Goal: Task Accomplishment & Management: Manage account settings

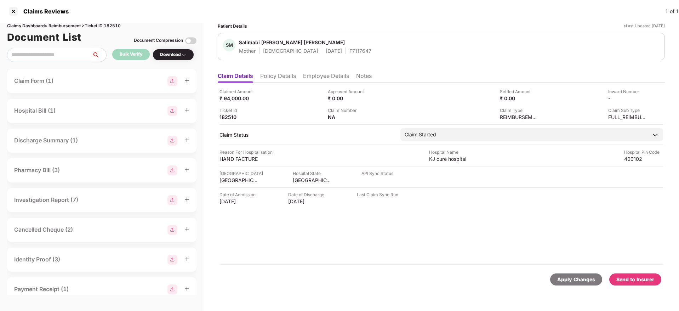
scroll to position [0, 1]
click at [369, 119] on img at bounding box center [372, 117] width 6 height 6
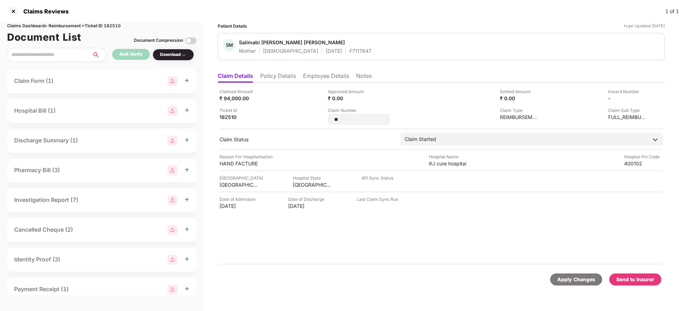
type input "*"
type input "**********"
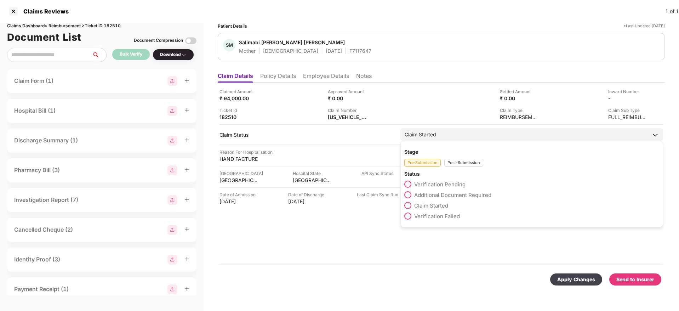
click at [457, 165] on div "Post-Submission" at bounding box center [463, 163] width 39 height 8
click at [427, 195] on span "Claim Under Process" at bounding box center [440, 195] width 53 height 7
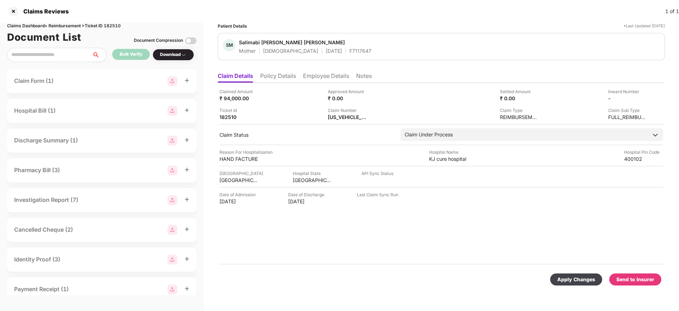
click at [576, 278] on div "Apply Changes" at bounding box center [576, 280] width 38 height 8
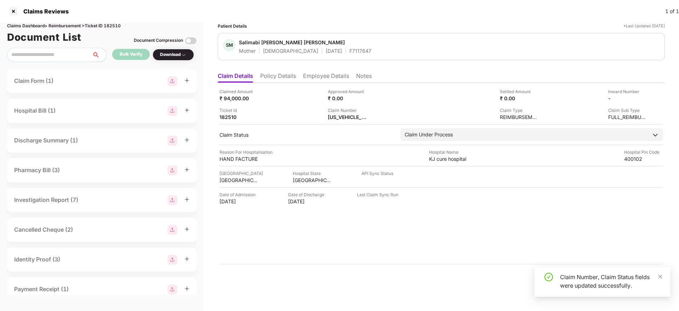
scroll to position [0, 0]
click at [350, 51] on div "F7117647" at bounding box center [361, 50] width 22 height 7
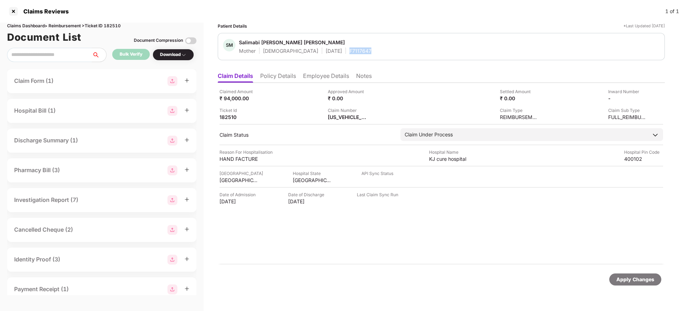
click at [350, 51] on div "F7117647" at bounding box center [361, 50] width 22 height 7
copy div "F7117647"
click at [15, 10] on div at bounding box center [13, 11] width 11 height 11
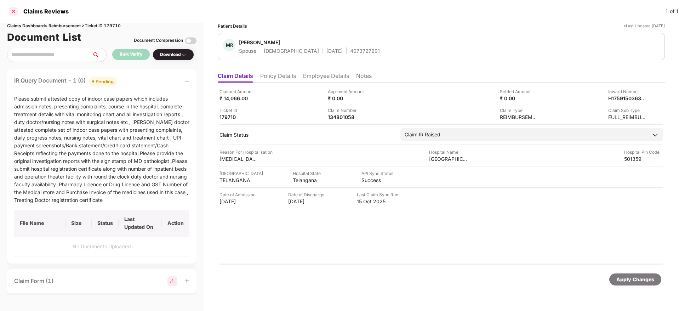
click at [15, 8] on div at bounding box center [13, 11] width 11 height 11
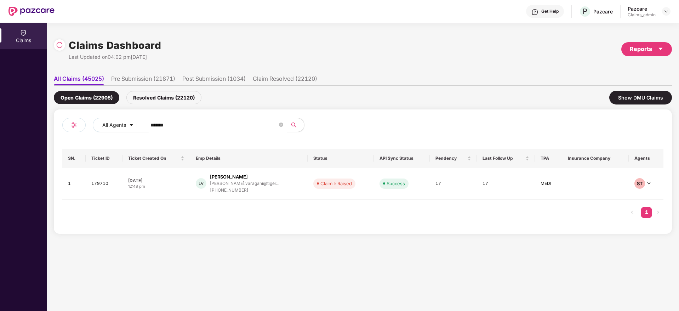
click at [191, 128] on input "******" at bounding box center [214, 125] width 127 height 11
paste input "******"
type input "******"
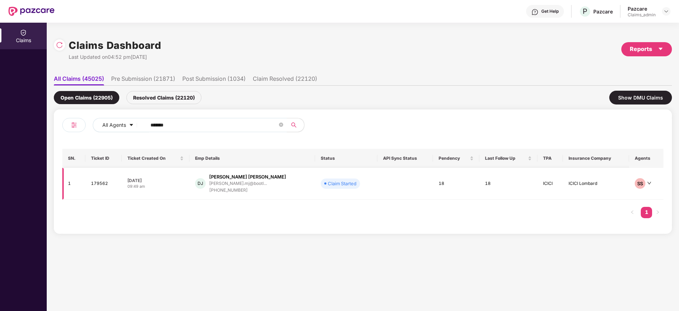
click at [181, 179] on div "27 Sep 2025" at bounding box center [155, 180] width 56 height 6
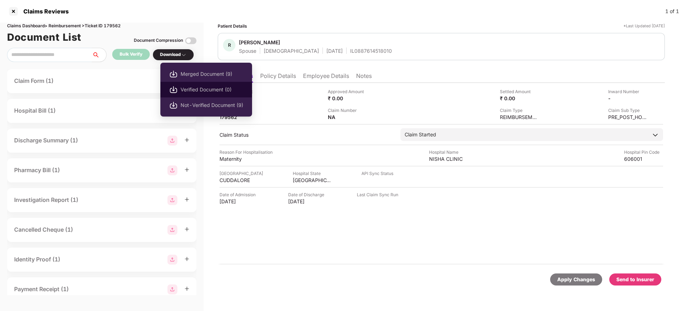
click at [206, 90] on span "Verified Document (0)" at bounding box center [212, 90] width 63 height 8
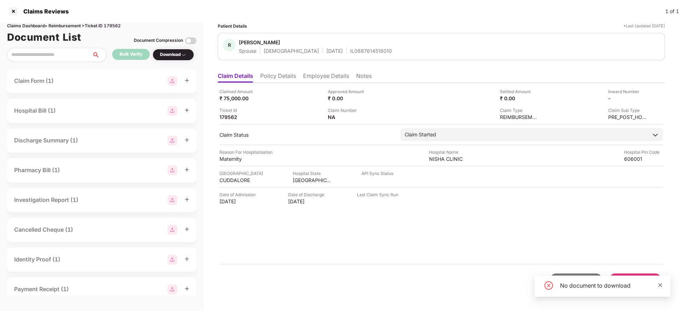
click at [662, 286] on icon "close" at bounding box center [660, 285] width 5 height 5
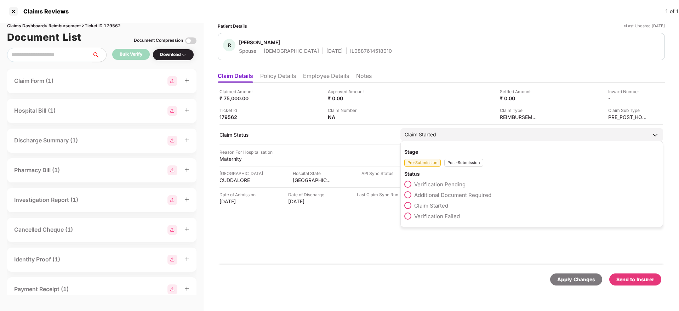
click at [429, 186] on span "Verification Pending" at bounding box center [439, 184] width 51 height 7
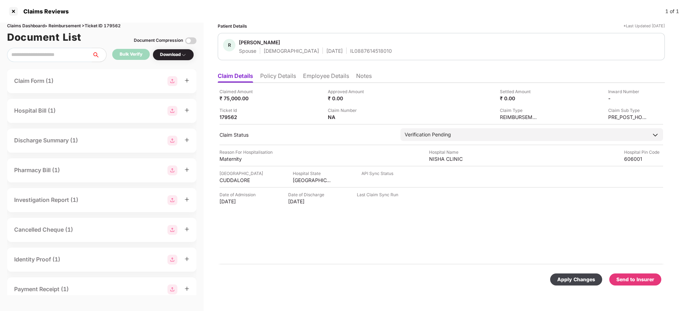
click at [572, 278] on div "Apply Changes" at bounding box center [576, 280] width 38 height 8
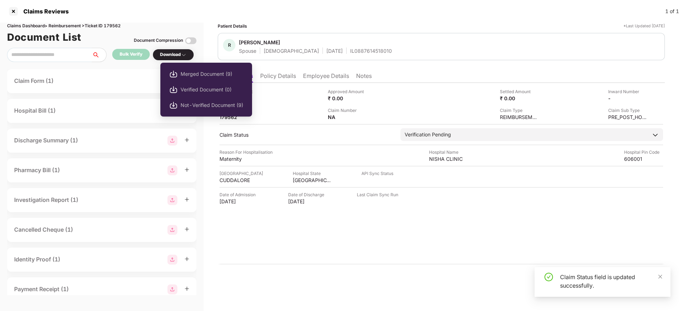
click at [177, 55] on div "Download" at bounding box center [173, 54] width 27 height 7
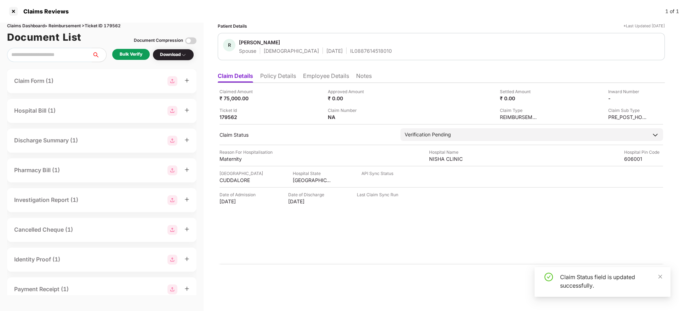
click at [137, 55] on div "Bulk Verify" at bounding box center [131, 54] width 23 height 7
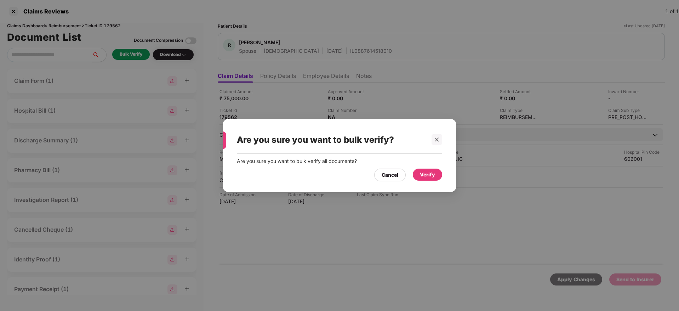
click at [423, 171] on div "Verify" at bounding box center [427, 175] width 15 height 8
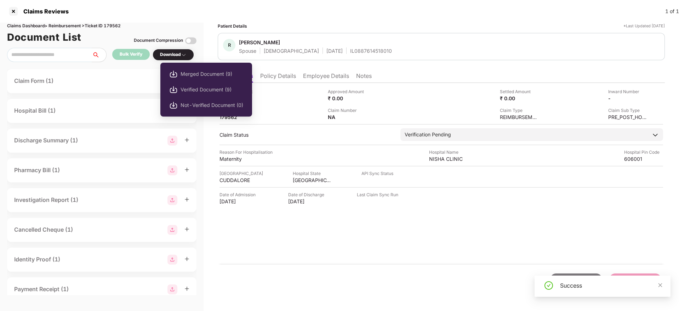
click at [187, 56] on img at bounding box center [184, 55] width 6 height 6
click at [190, 87] on span "Verified Document (9)" at bounding box center [212, 90] width 63 height 8
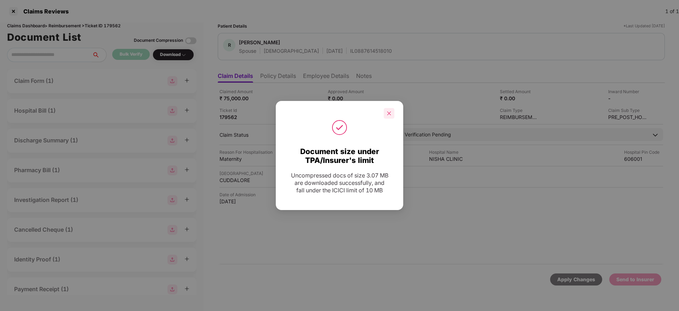
click at [386, 109] on div at bounding box center [389, 113] width 11 height 11
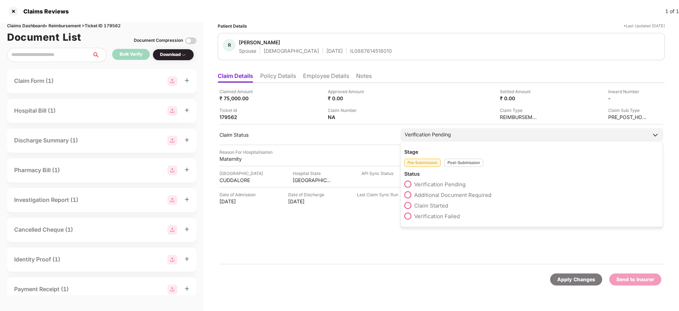
click at [444, 132] on div "Verification Pending" at bounding box center [428, 135] width 46 height 8
click at [426, 203] on span "Claim Started" at bounding box center [431, 205] width 34 height 7
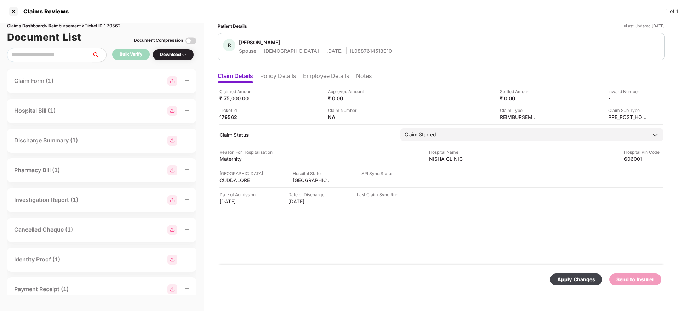
click at [567, 279] on div "Apply Changes" at bounding box center [576, 280] width 38 height 8
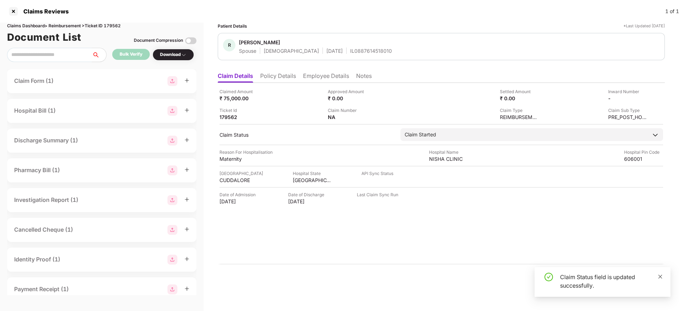
click at [659, 277] on icon "close" at bounding box center [660, 276] width 5 height 5
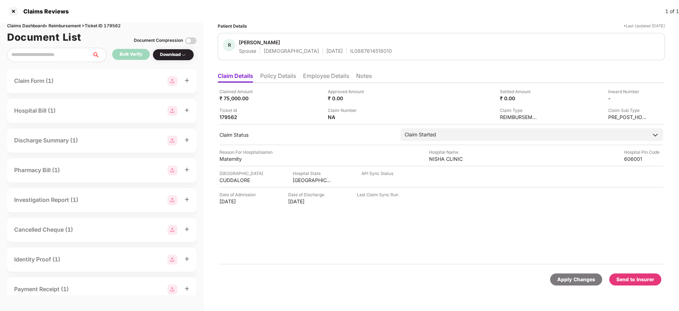
click at [639, 281] on div "Send to Insurer" at bounding box center [636, 280] width 38 height 8
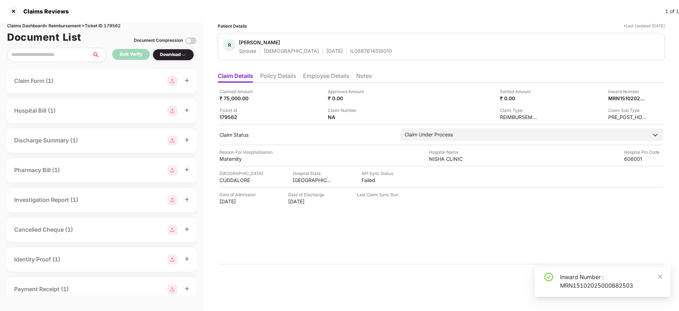
click at [564, 278] on div "Inward Number : MRN15102025000682503" at bounding box center [611, 281] width 102 height 17
copy div "Inward Number : MRN15102025000682503"
click at [564, 278] on div "Inward Number : MRN15102025000682503" at bounding box center [611, 281] width 102 height 17
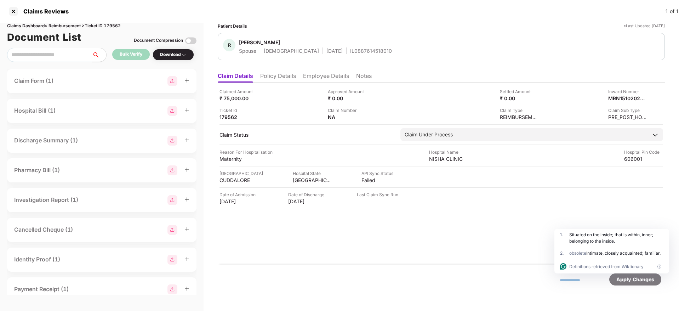
click at [352, 49] on div "IL0887614518010" at bounding box center [371, 50] width 42 height 7
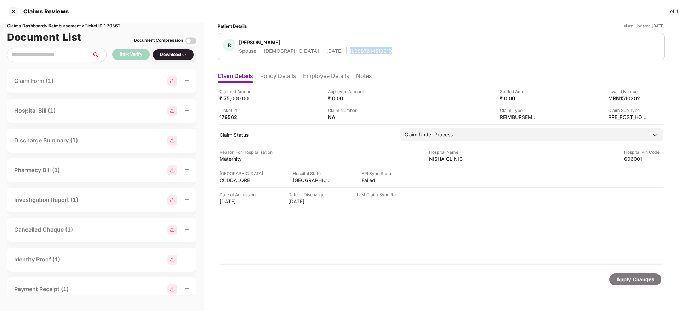
click at [352, 49] on div "IL0887614518010" at bounding box center [371, 50] width 42 height 7
copy div "IL0887614518010"
